Goal: Task Accomplishment & Management: Use online tool/utility

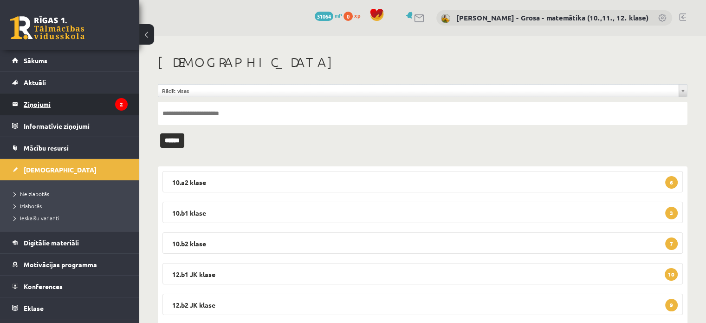
click at [50, 104] on legend "Ziņojumi 2" at bounding box center [76, 103] width 104 height 21
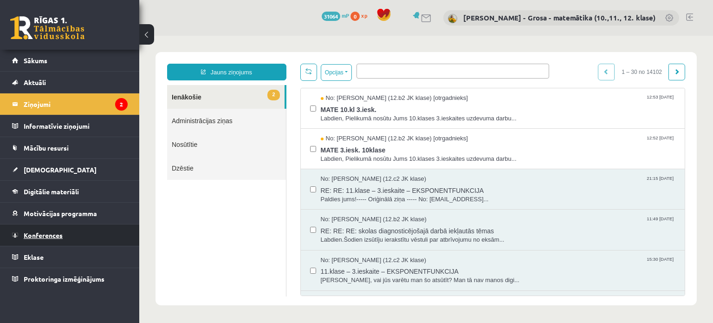
click at [58, 239] on link "Konferences" at bounding box center [70, 234] width 116 height 21
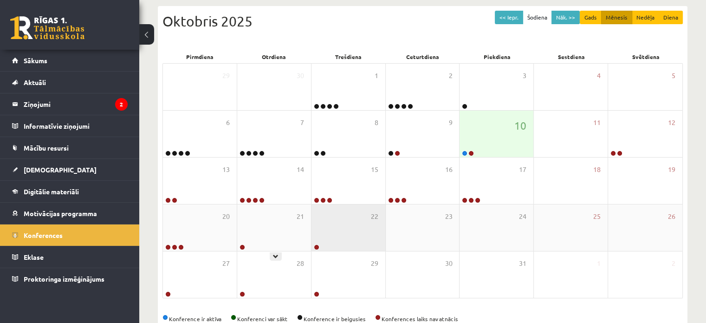
scroll to position [139, 0]
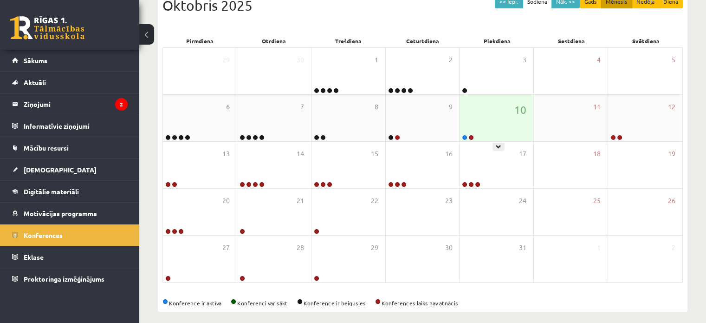
click at [481, 120] on div "10" at bounding box center [497, 118] width 74 height 46
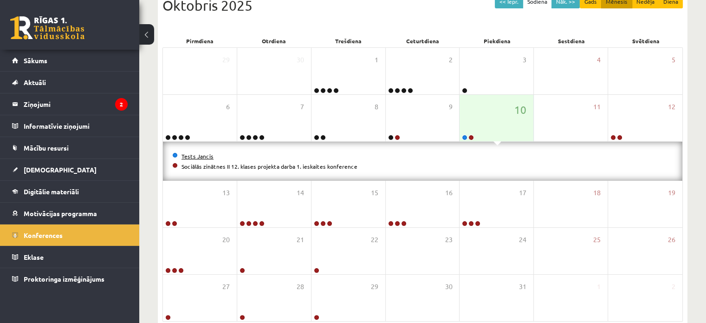
click at [208, 156] on link "Tests Jancis" at bounding box center [198, 155] width 32 height 7
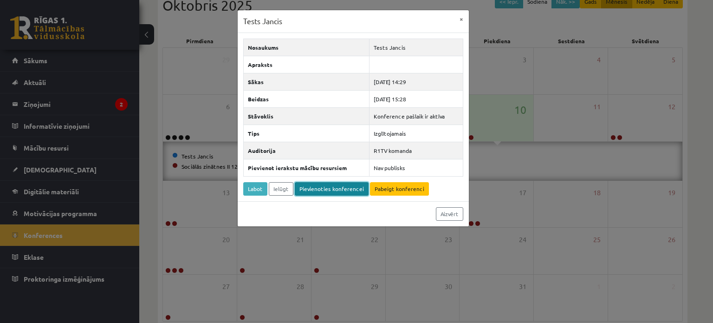
click at [323, 189] on link "Pievienoties konferencei" at bounding box center [332, 188] width 74 height 13
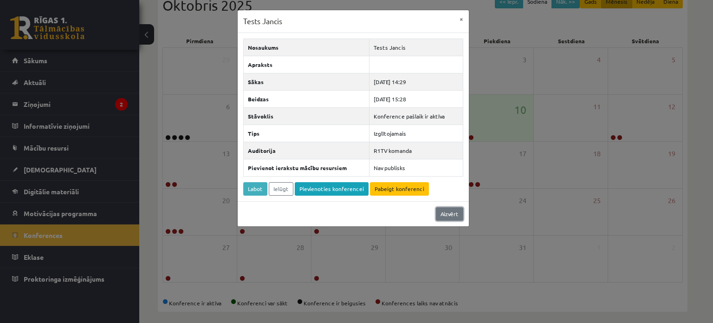
click at [457, 211] on link "Aizvērt" at bounding box center [449, 213] width 27 height 13
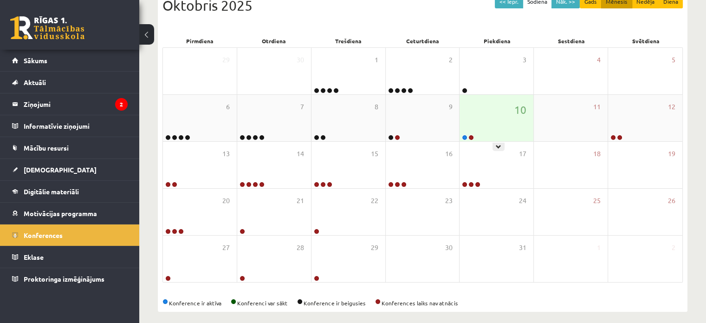
click at [461, 116] on div "10" at bounding box center [497, 118] width 74 height 46
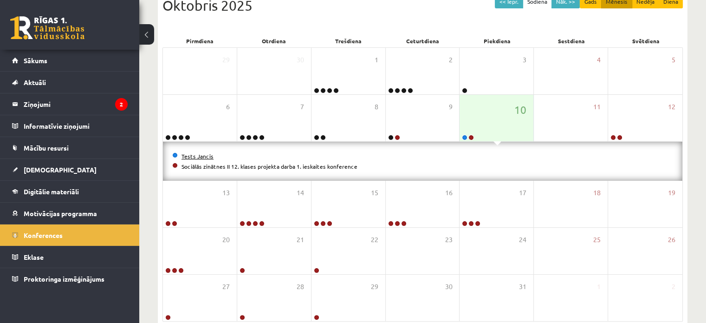
click at [200, 156] on link "Tests Jancis" at bounding box center [198, 155] width 32 height 7
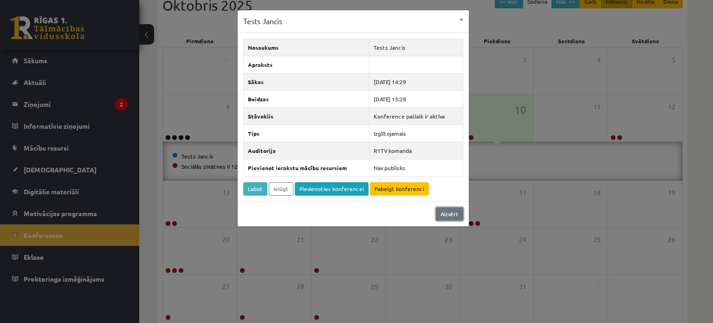
click at [441, 213] on link "Aizvērt" at bounding box center [449, 213] width 27 height 13
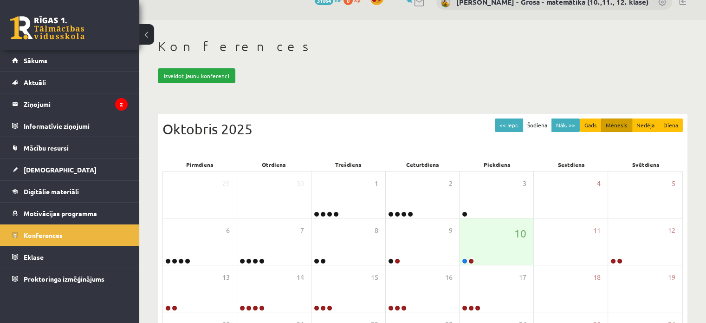
scroll to position [0, 0]
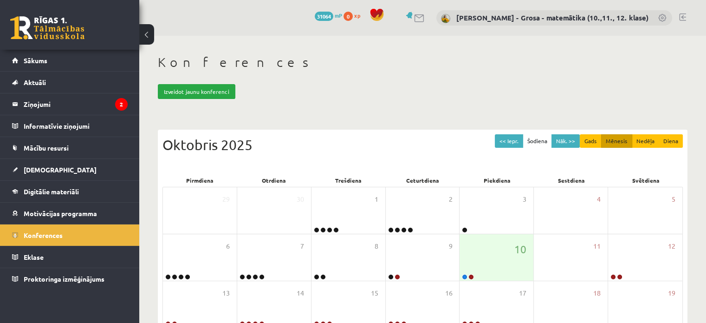
click at [686, 16] on div "0 Dāvanas 31064 mP 0 xp Laima Tukāne - Grosa - matemātika (10.,11., 12. klase)" at bounding box center [422, 18] width 567 height 36
click at [685, 16] on link at bounding box center [682, 16] width 7 height 7
click at [78, 105] on legend "Ziņojumi 2" at bounding box center [76, 103] width 104 height 21
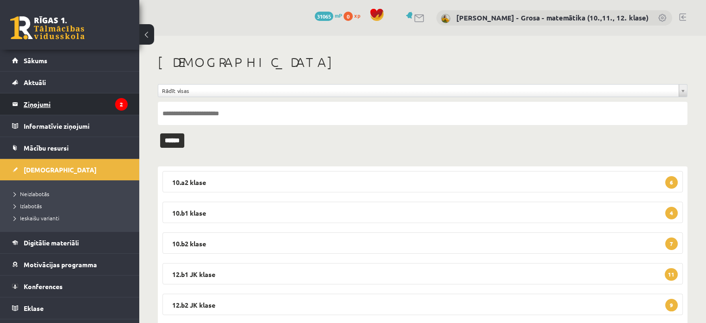
click at [93, 109] on legend "Ziņojumi 2" at bounding box center [76, 103] width 104 height 21
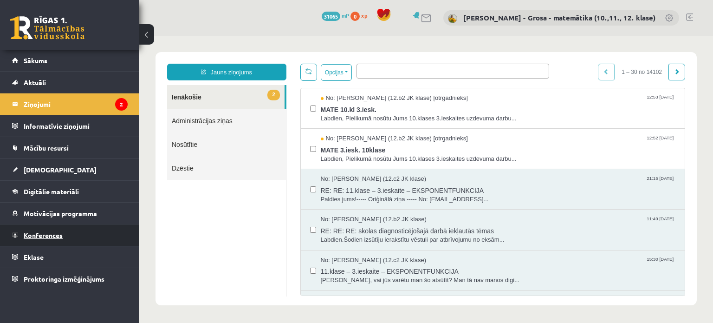
click at [57, 235] on span "Konferences" at bounding box center [43, 235] width 39 height 8
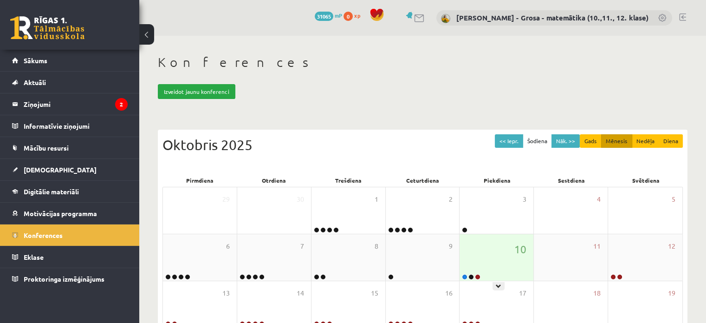
click at [502, 254] on div "10" at bounding box center [497, 257] width 74 height 46
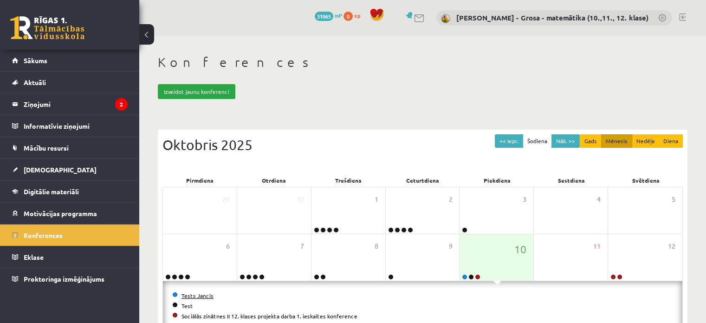
click at [206, 295] on link "Tests Jancis" at bounding box center [198, 295] width 32 height 7
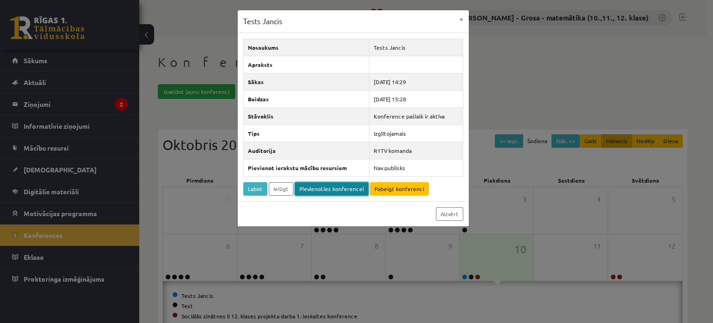
click at [353, 192] on link "Pievienoties konferencei" at bounding box center [332, 188] width 74 height 13
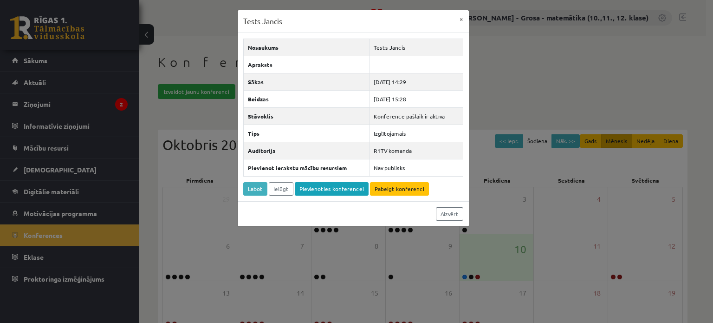
click at [39, 229] on div "Tests Jancis × Nosaukums Tests Jancis Apraksts Sākas 2025-10-10 14:29 Beidzas 2…" at bounding box center [356, 161] width 713 height 323
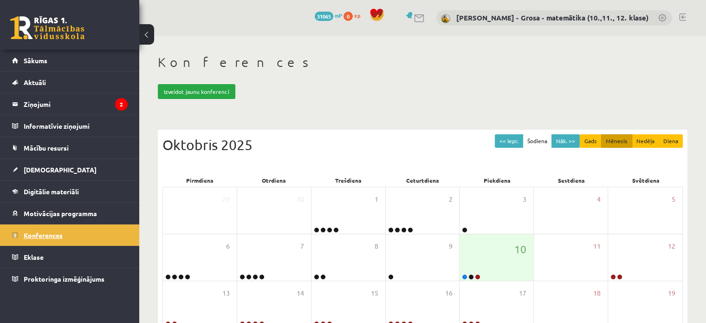
click at [38, 235] on span "Konferences" at bounding box center [43, 235] width 39 height 8
